Goal: Information Seeking & Learning: Understand process/instructions

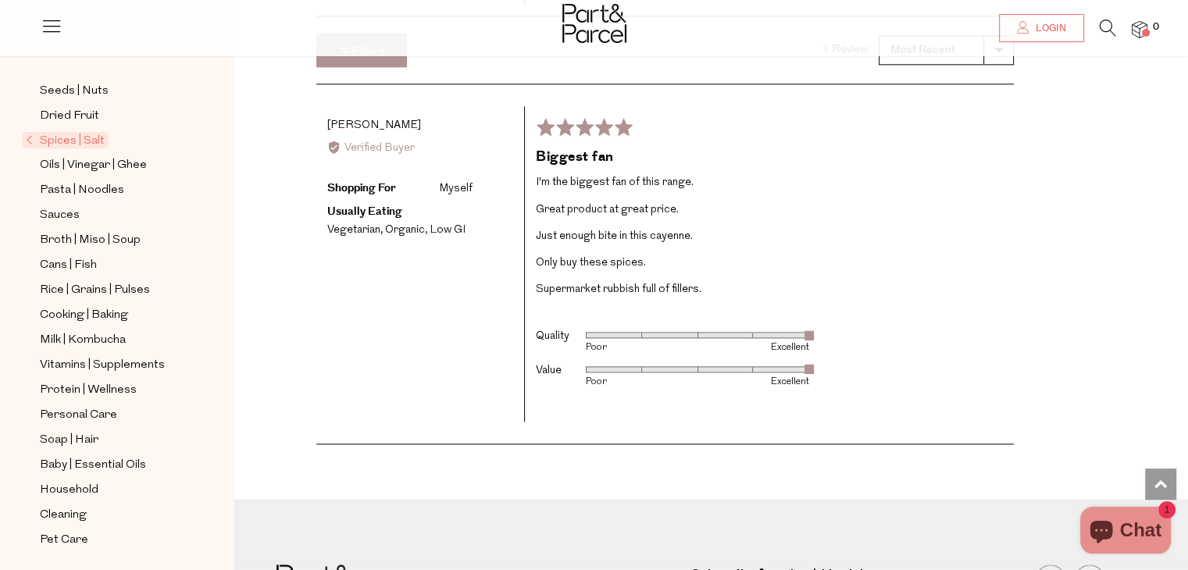
scroll to position [2066, 0]
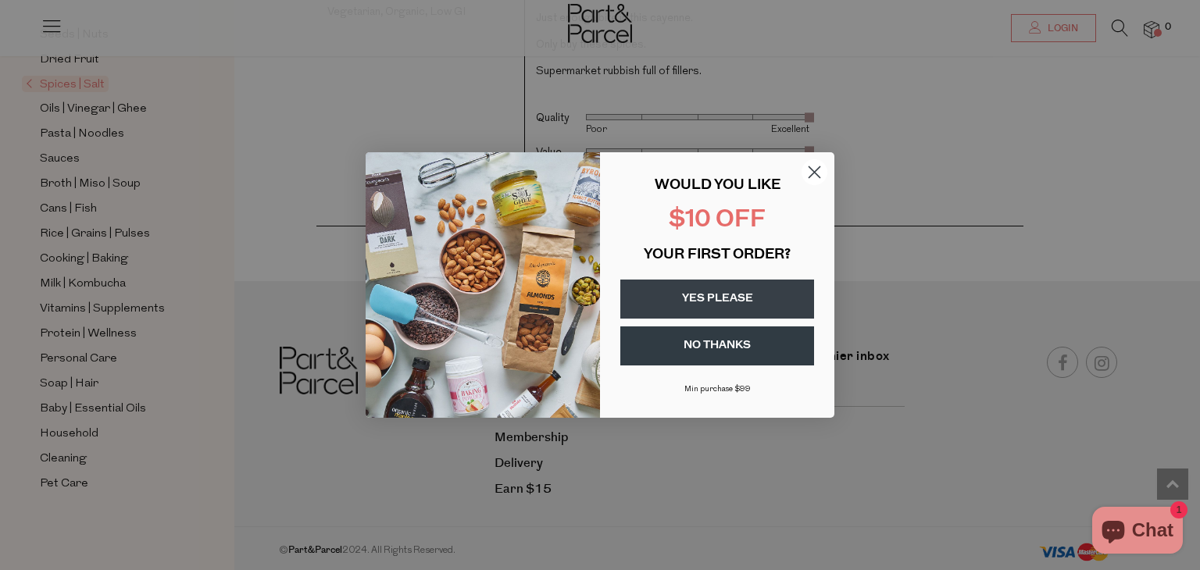
click at [817, 171] on circle "Close dialog" at bounding box center [814, 172] width 26 height 26
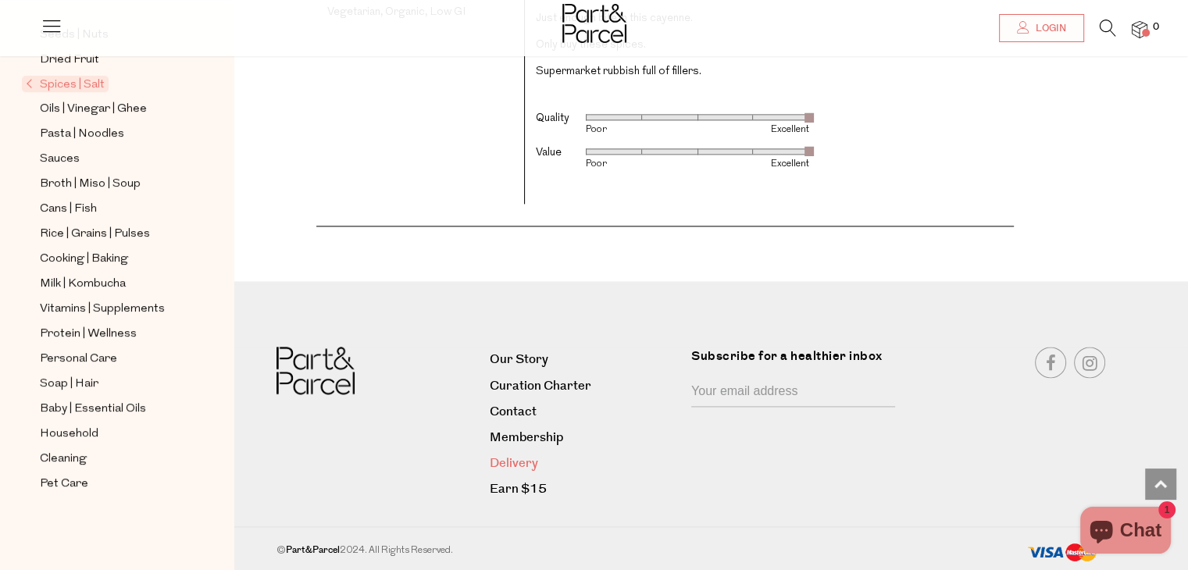
click at [527, 462] on link "Delivery" at bounding box center [585, 463] width 190 height 21
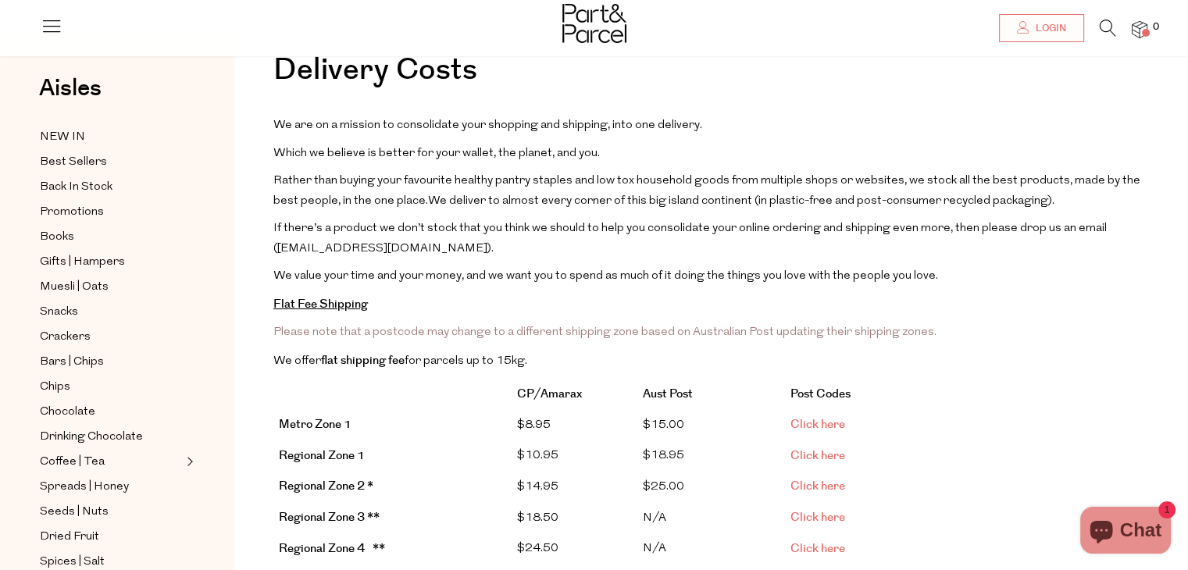
scroll to position [73, 0]
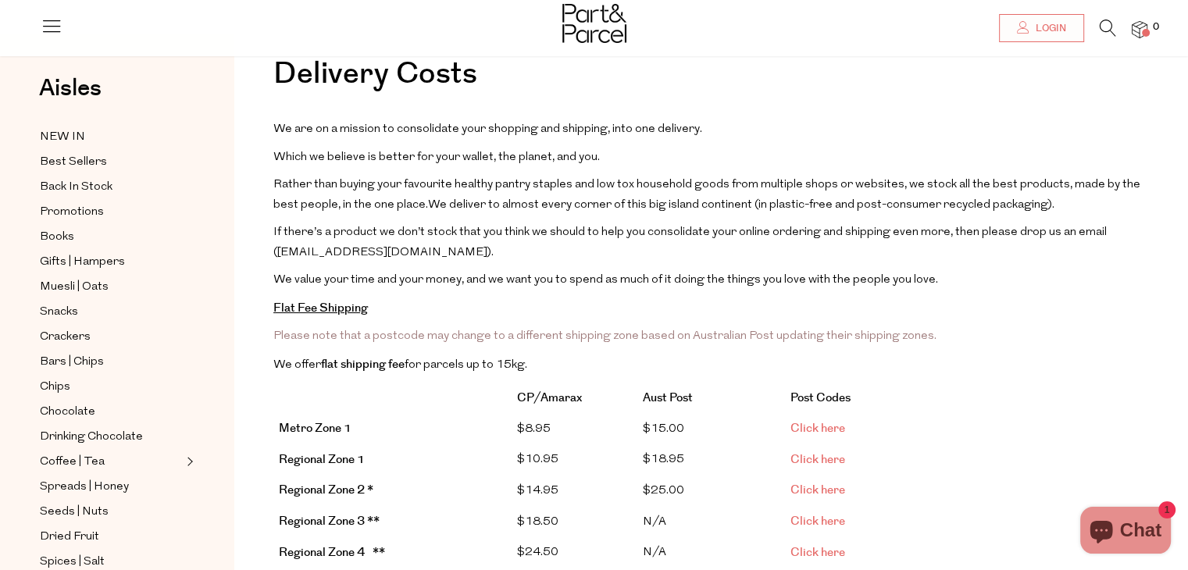
click at [816, 423] on link "Click here" at bounding box center [817, 428] width 55 height 16
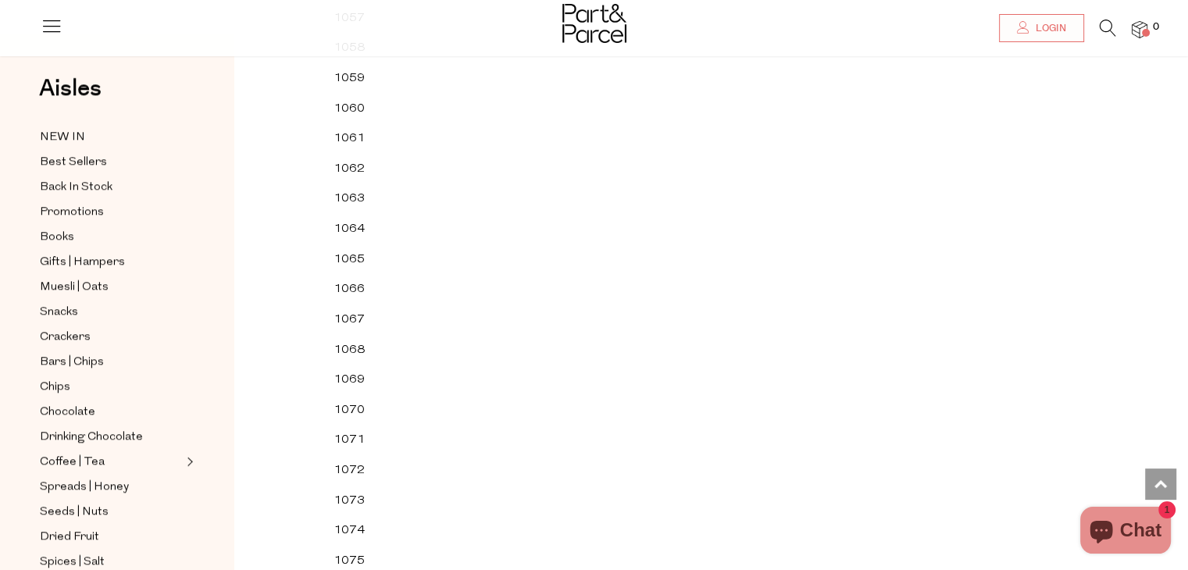
scroll to position [1937, 0]
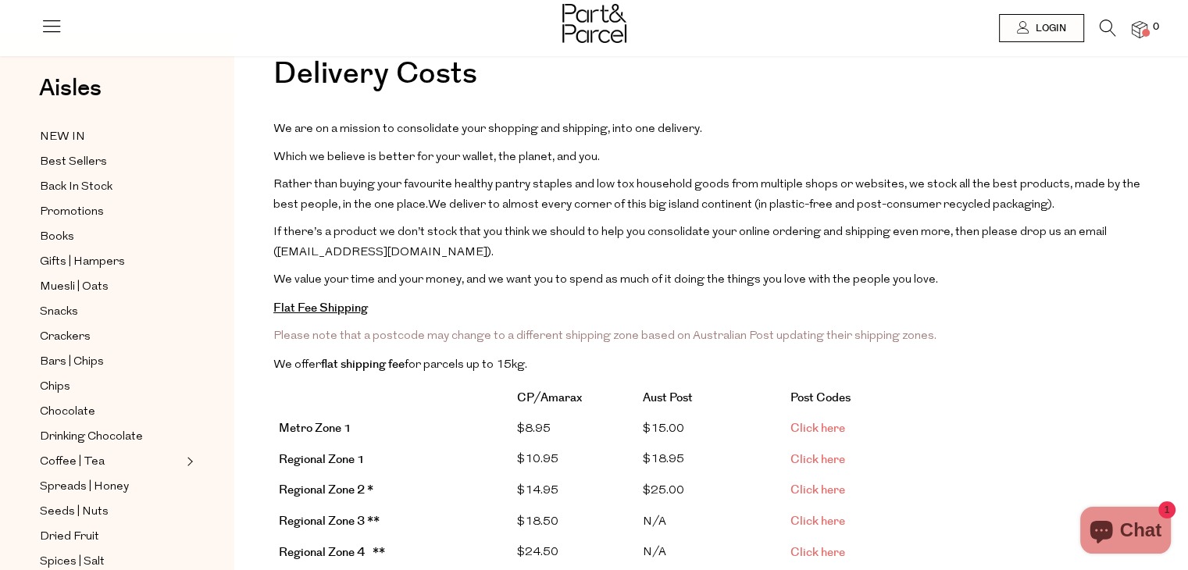
click at [806, 455] on span "Click here" at bounding box center [817, 459] width 55 height 16
click at [811, 488] on span "Click here" at bounding box center [817, 490] width 55 height 16
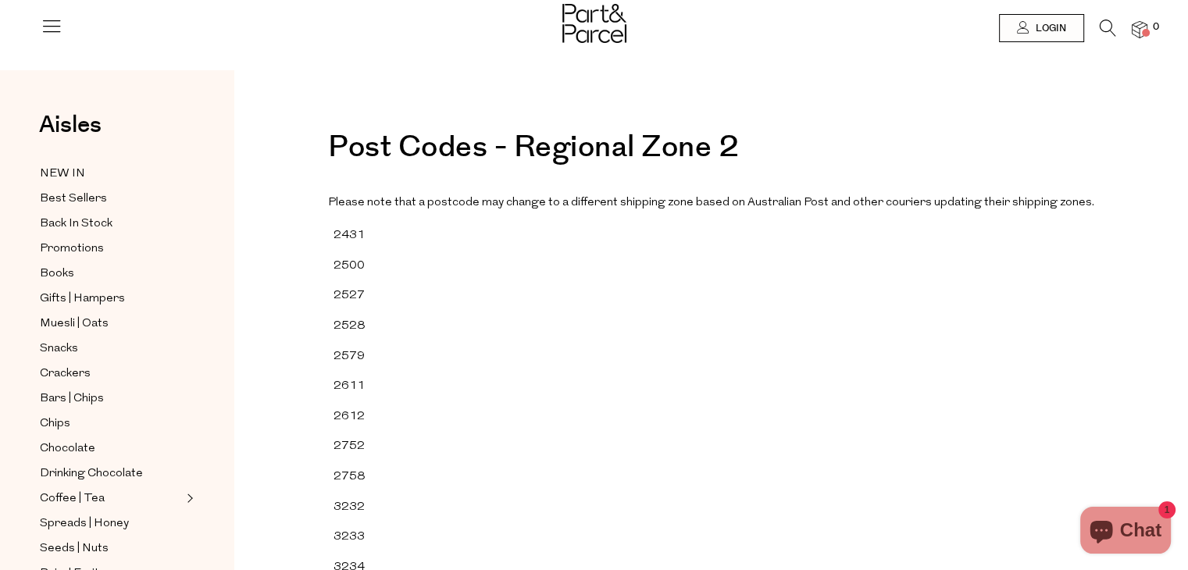
scroll to position [4784, 0]
